Goal: Task Accomplishment & Management: Use online tool/utility

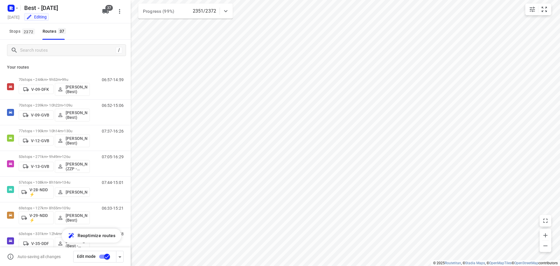
scroll to position [782, 0]
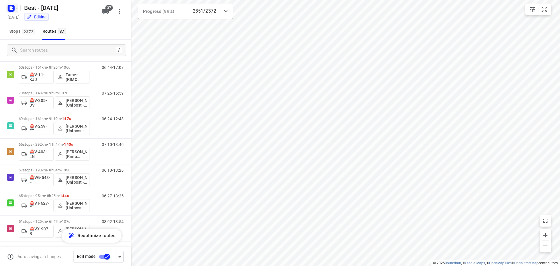
click at [16, 7] on icon "button" at bounding box center [17, 8] width 5 height 5
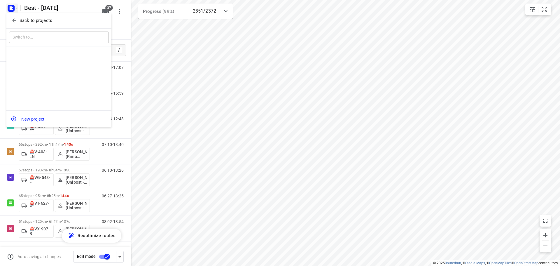
click at [11, 22] on icon "button" at bounding box center [14, 21] width 6 height 6
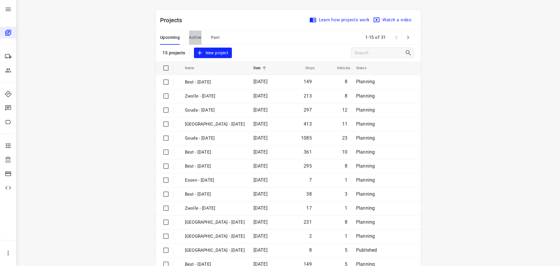
click at [193, 39] on span "Active" at bounding box center [195, 37] width 12 height 7
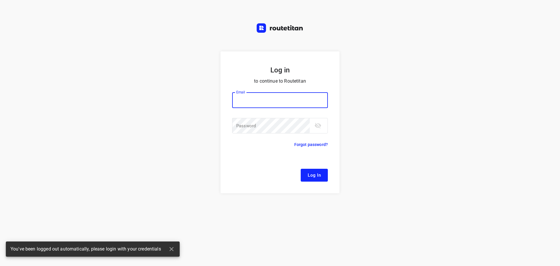
click at [301, 107] on input "email" at bounding box center [280, 100] width 96 height 16
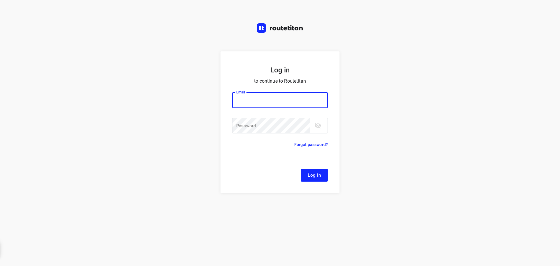
type input "4"
click at [277, 102] on input "4" at bounding box center [280, 100] width 96 height 16
click at [276, 101] on input "4" at bounding box center [280, 100] width 96 height 16
type input "[EMAIL_ADDRESS][DOMAIN_NAME]"
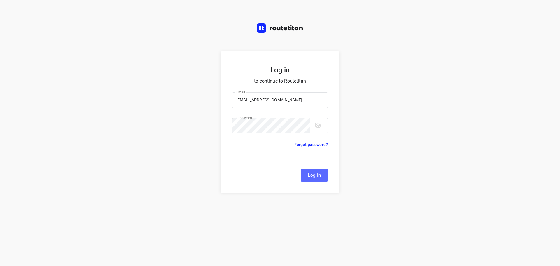
click at [319, 176] on span "Log In" at bounding box center [314, 175] width 13 height 8
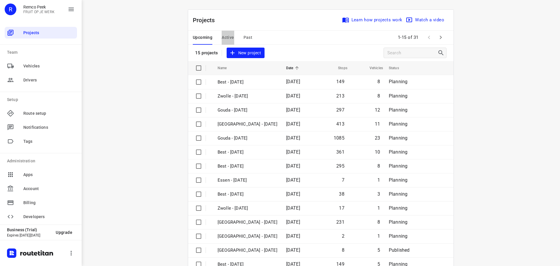
click at [226, 38] on span "Active" at bounding box center [228, 37] width 12 height 7
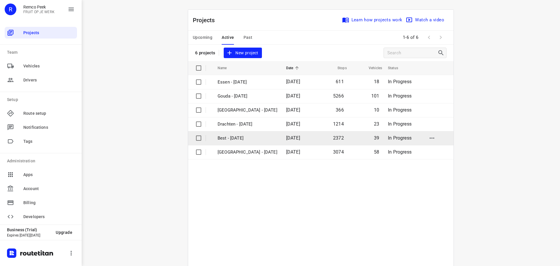
click at [242, 139] on p "Best - [DATE]" at bounding box center [248, 138] width 60 height 7
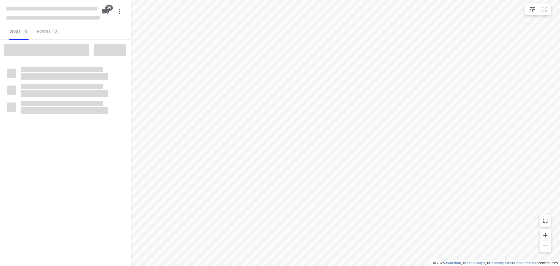
checkbox input "true"
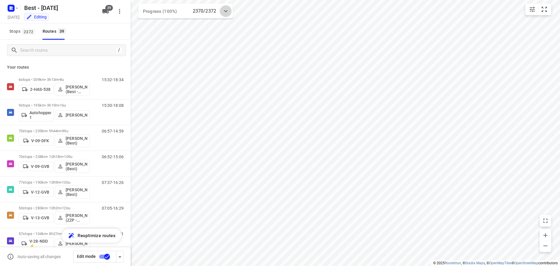
click at [224, 9] on icon at bounding box center [225, 11] width 7 height 7
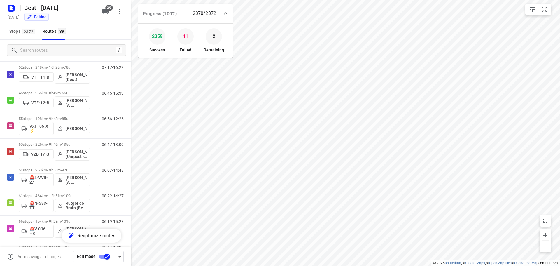
scroll to position [653, 0]
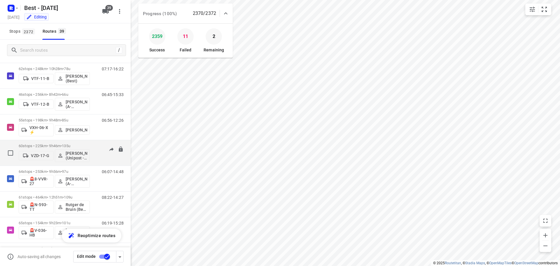
click at [68, 146] on span "135u" at bounding box center [66, 146] width 8 height 4
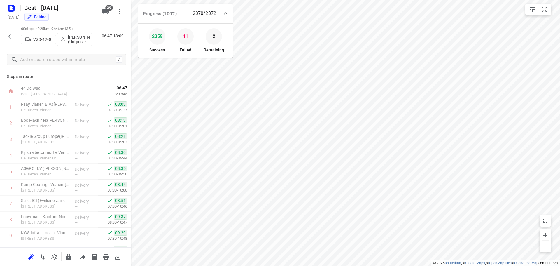
scroll to position [831, 0]
